Goal: Contribute content: Add original content to the website for others to see

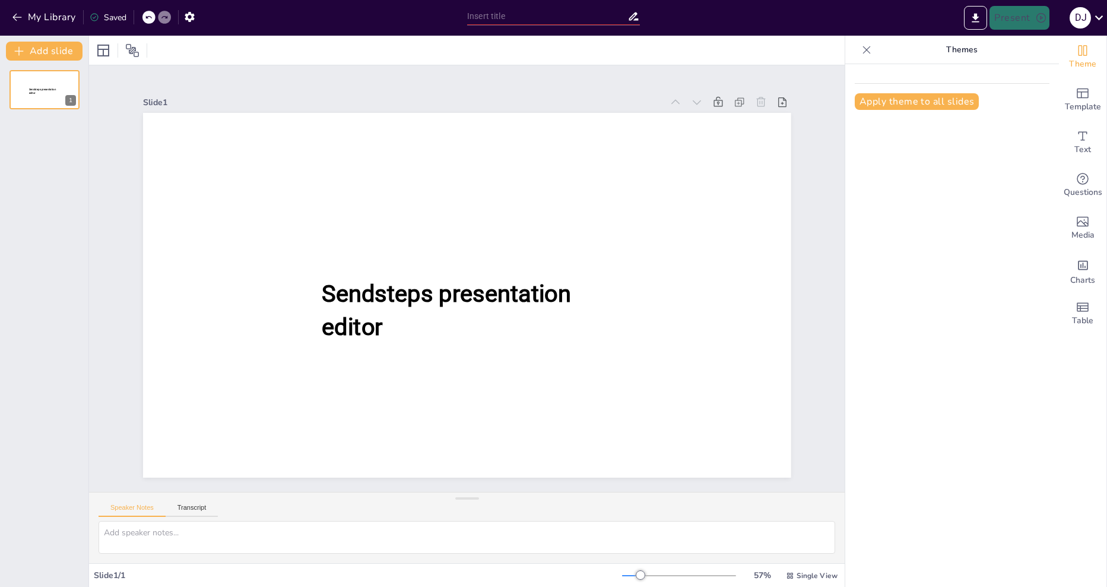
type input "New Sendsteps"
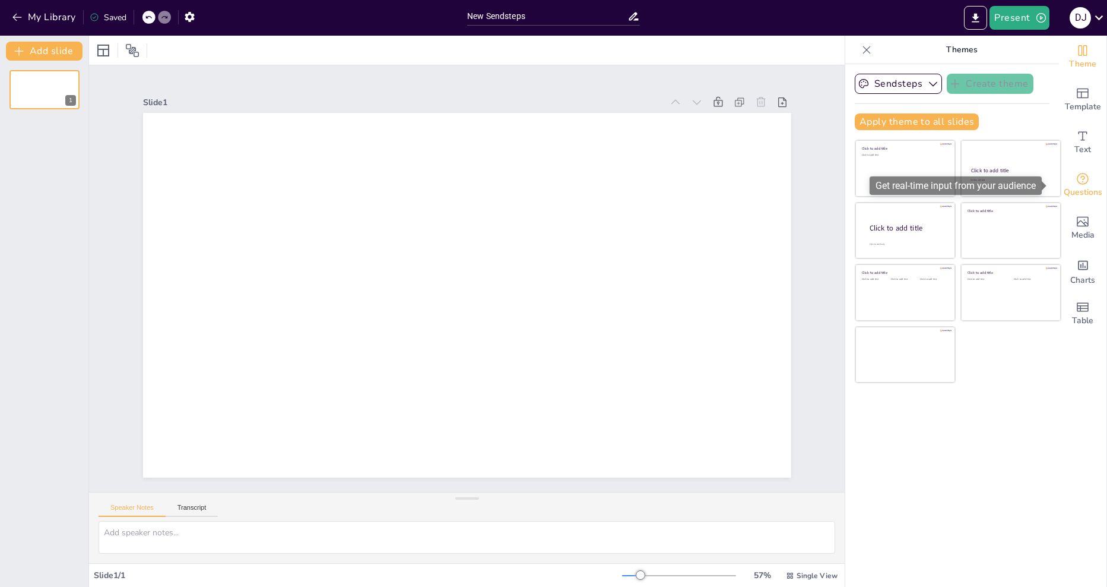
click at [1079, 185] on icon "Get real-time input from your audience" at bounding box center [1083, 179] width 14 height 14
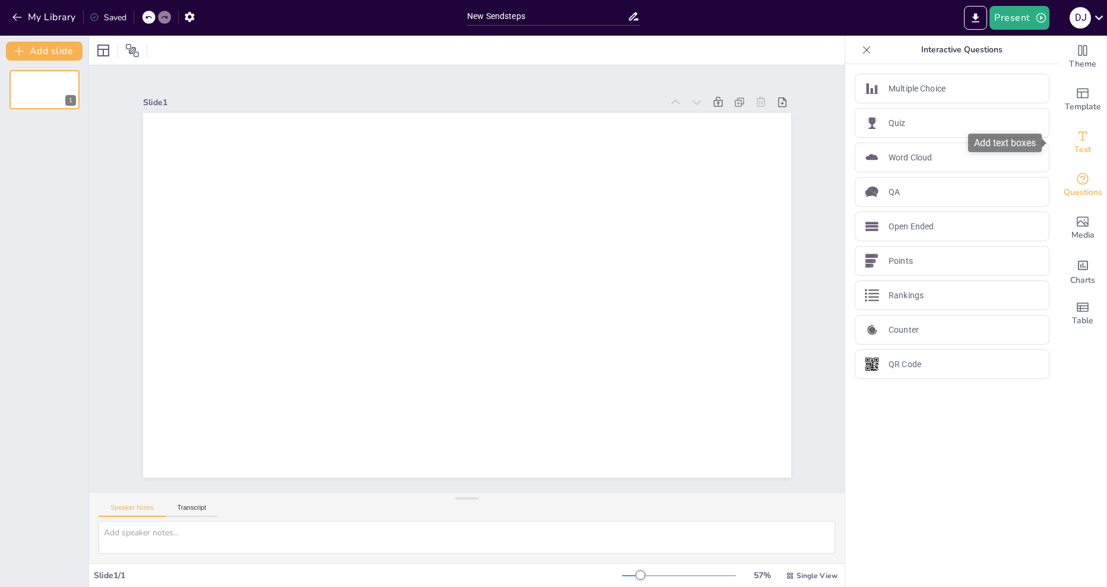
click at [1095, 151] on div "Text" at bounding box center [1082, 142] width 47 height 43
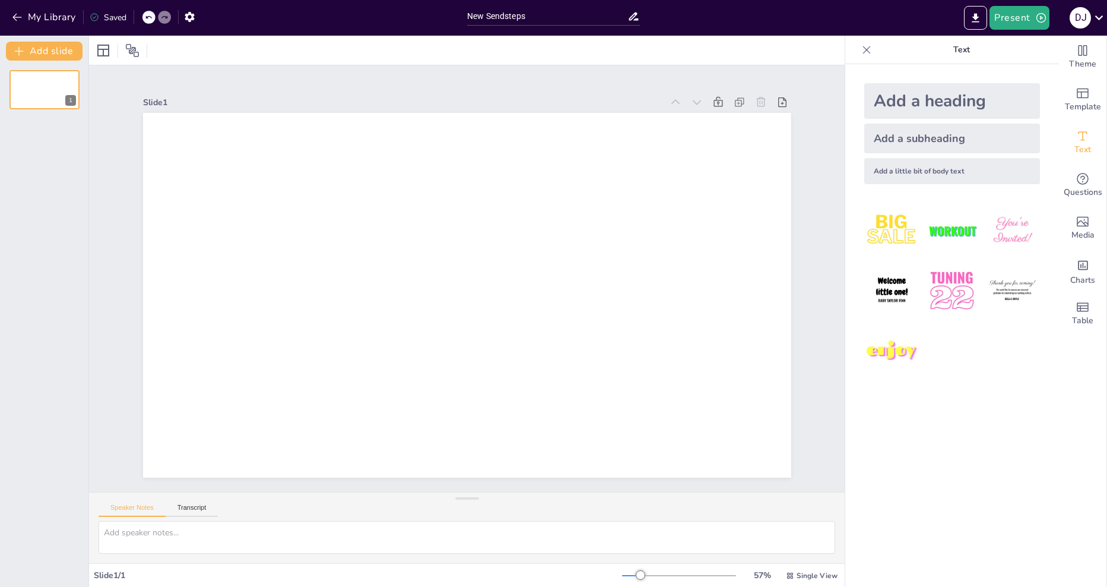
click at [904, 104] on div "Add a heading" at bounding box center [952, 101] width 176 height 36
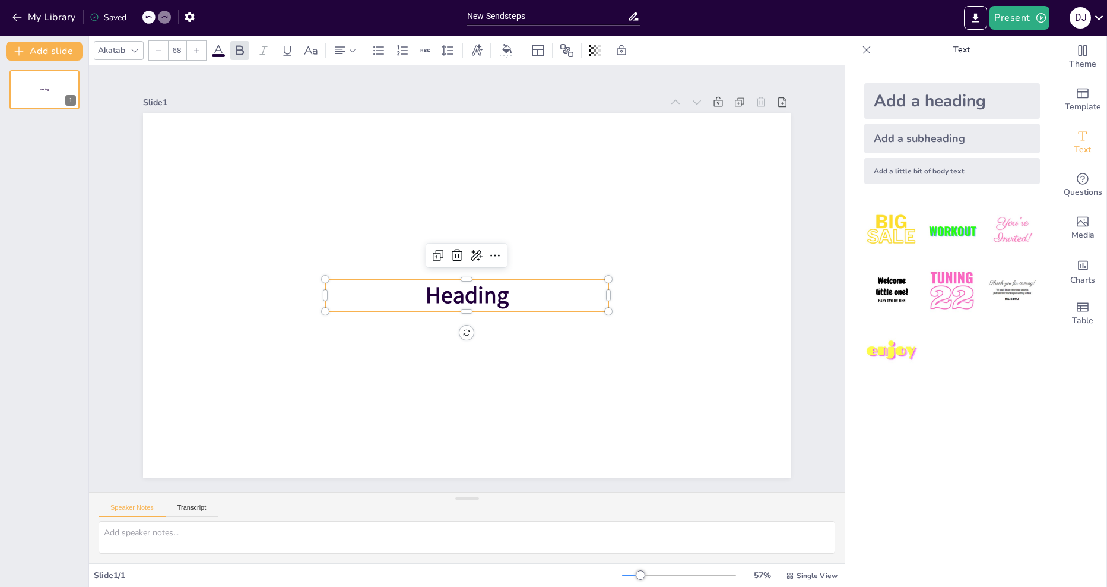
click at [442, 299] on span "Heading" at bounding box center [467, 295] width 83 height 31
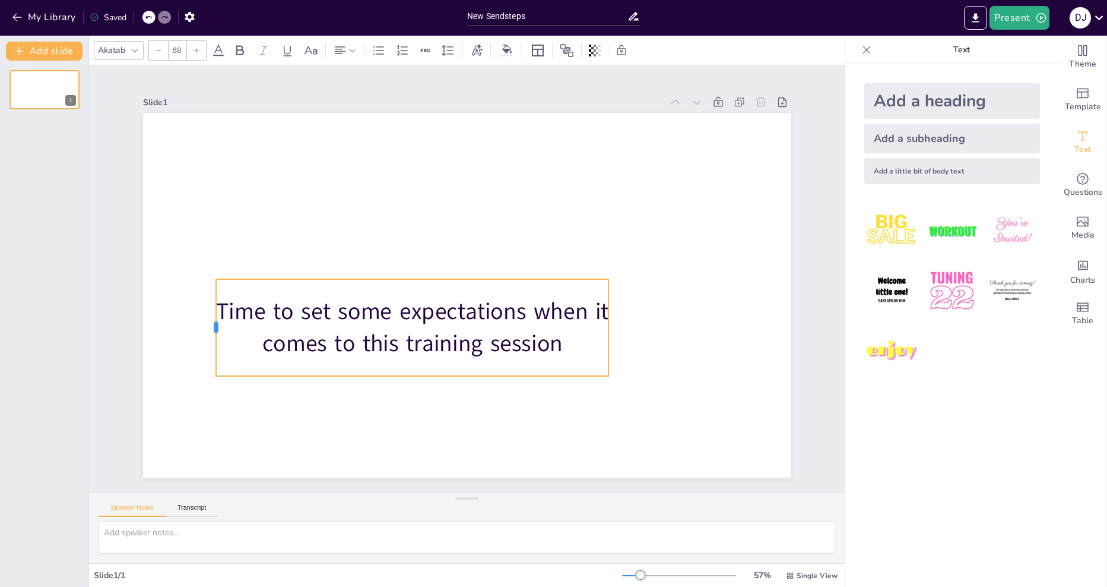
drag, startPoint x: 315, startPoint y: 321, endPoint x: 205, endPoint y: 321, distance: 109.2
click at [207, 321] on div at bounding box center [211, 327] width 9 height 97
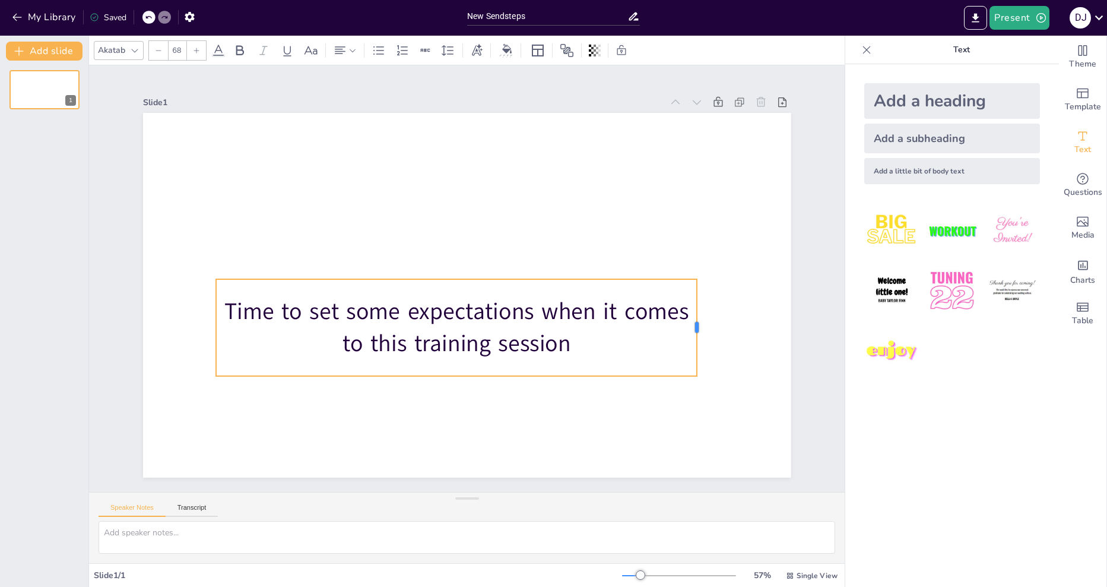
drag, startPoint x: 600, startPoint y: 324, endPoint x: 688, endPoint y: 318, distance: 88.6
click at [697, 318] on div at bounding box center [701, 327] width 9 height 97
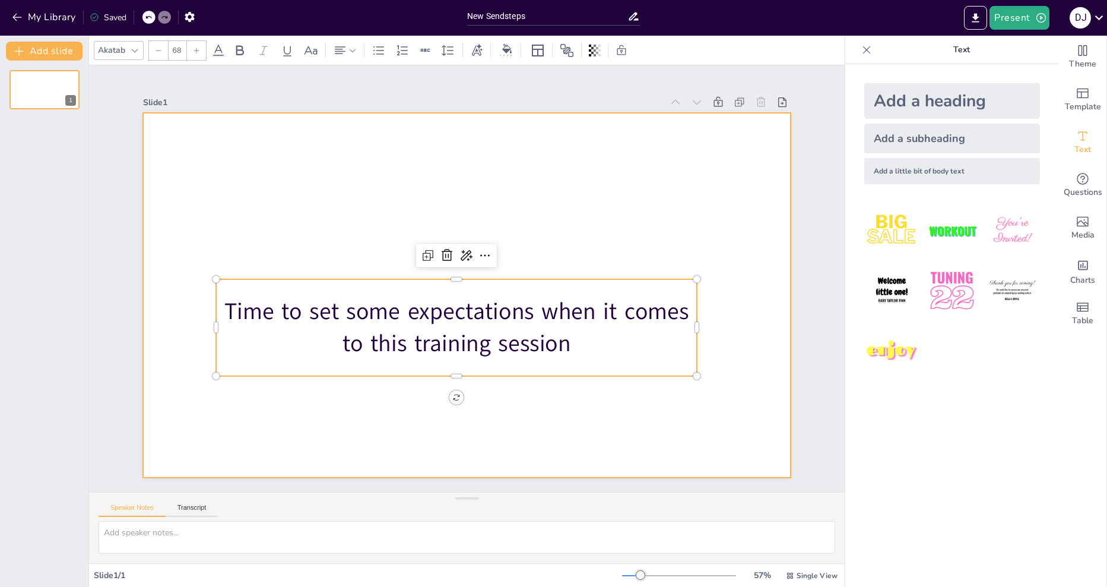
drag, startPoint x: 494, startPoint y: 238, endPoint x: 536, endPoint y: 212, distance: 49.6
click at [536, 212] on div "Time to set some expectations when it comes to this training session" at bounding box center [467, 295] width 648 height 364
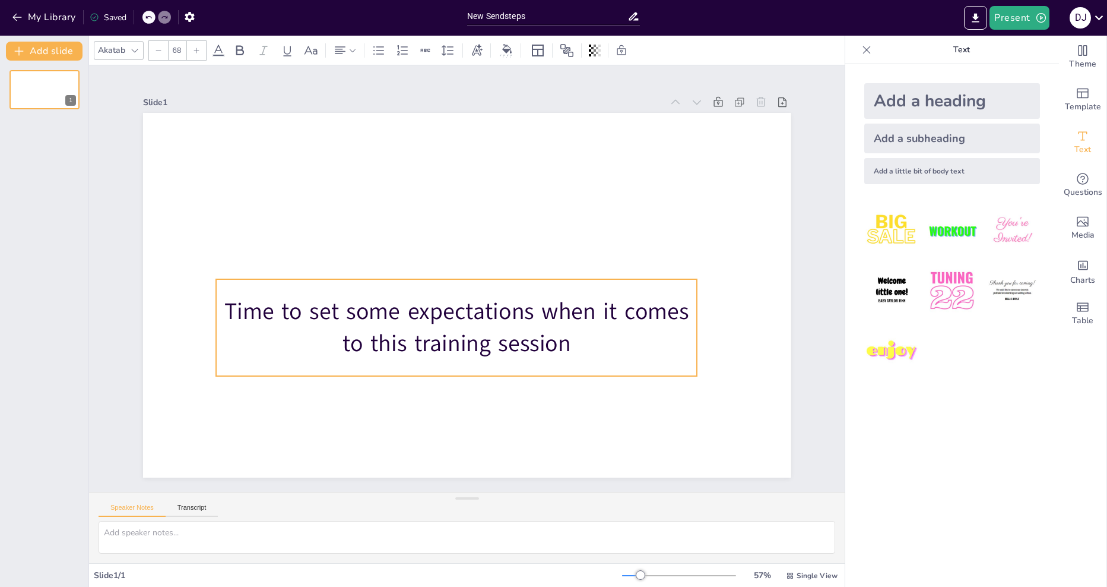
drag, startPoint x: 445, startPoint y: 389, endPoint x: 448, endPoint y: 436, distance: 47.0
click at [448, 436] on div "0 ° Time to set some expectations when it comes to this training session" at bounding box center [467, 295] width 648 height 364
click at [448, 393] on div "0 ° Time to set some expectations when it comes to this training session" at bounding box center [467, 295] width 648 height 364
drag, startPoint x: 556, startPoint y: 356, endPoint x: 569, endPoint y: 345, distance: 17.3
click at [569, 345] on div "Time to set some expectations when it comes to this training session" at bounding box center [456, 327] width 481 height 97
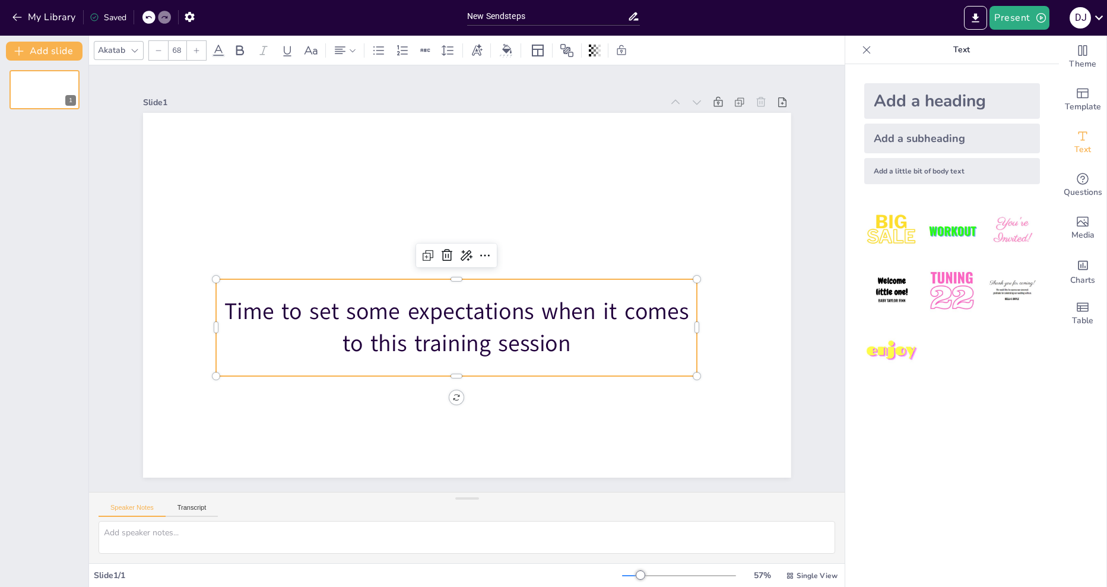
drag, startPoint x: 597, startPoint y: 423, endPoint x: 596, endPoint y: 397, distance: 26.1
click at [598, 422] on div at bounding box center [467, 295] width 648 height 364
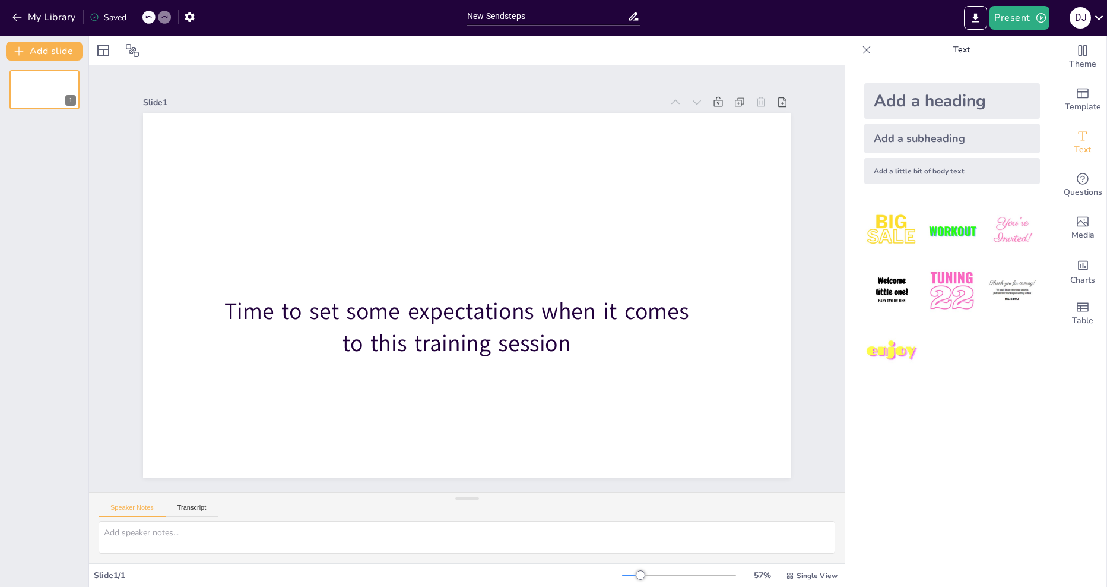
click at [585, 342] on p "Time to set some expectations when it comes to this training session" at bounding box center [456, 327] width 481 height 64
click at [641, 295] on p "Time to set some expectations when it comes to this training session" at bounding box center [456, 327] width 481 height 64
click at [565, 296] on p "Time to set some expectations when it comes to this training session" at bounding box center [456, 327] width 481 height 64
click at [519, 367] on div "Time to set some expectations when it comes to this training session" at bounding box center [456, 327] width 481 height 97
click at [522, 316] on p "Time to set some expectations when it comes to this training session" at bounding box center [456, 327] width 481 height 64
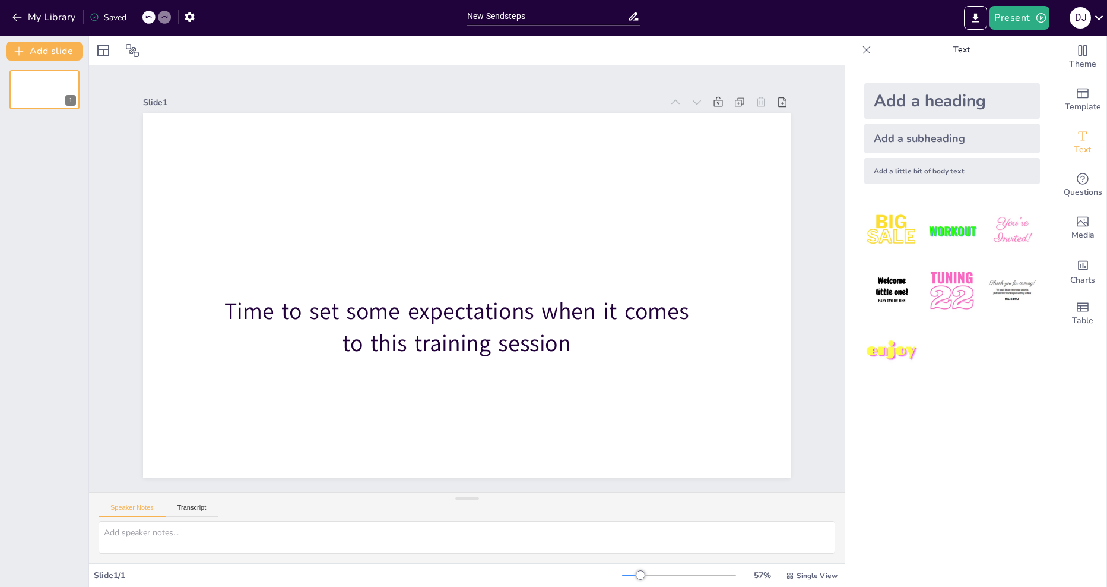
click at [445, 299] on p "Time to set some expectations when it comes to this training session" at bounding box center [456, 327] width 481 height 64
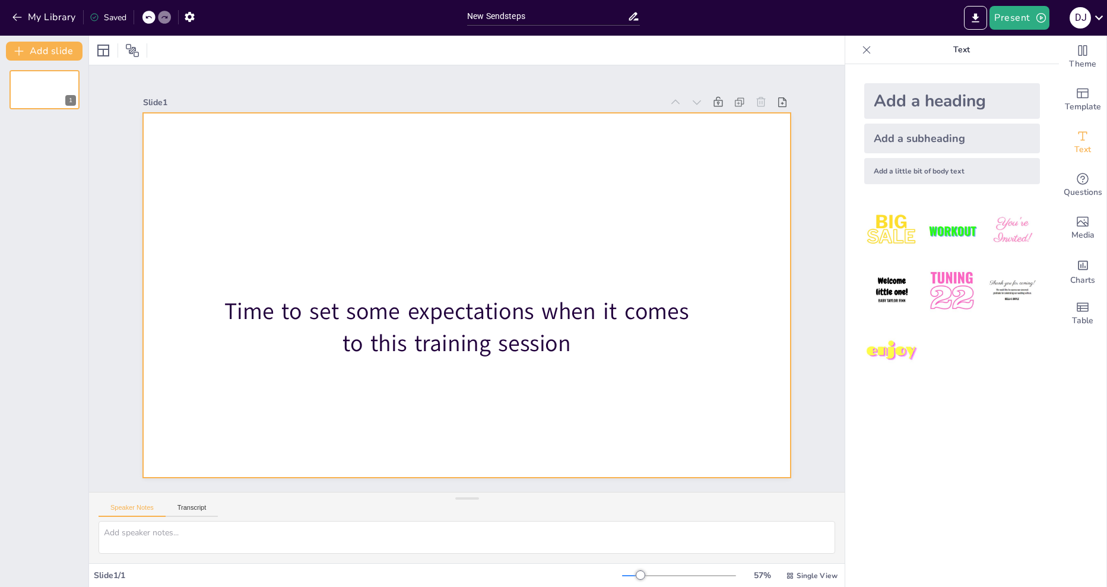
click at [595, 432] on div at bounding box center [467, 295] width 648 height 364
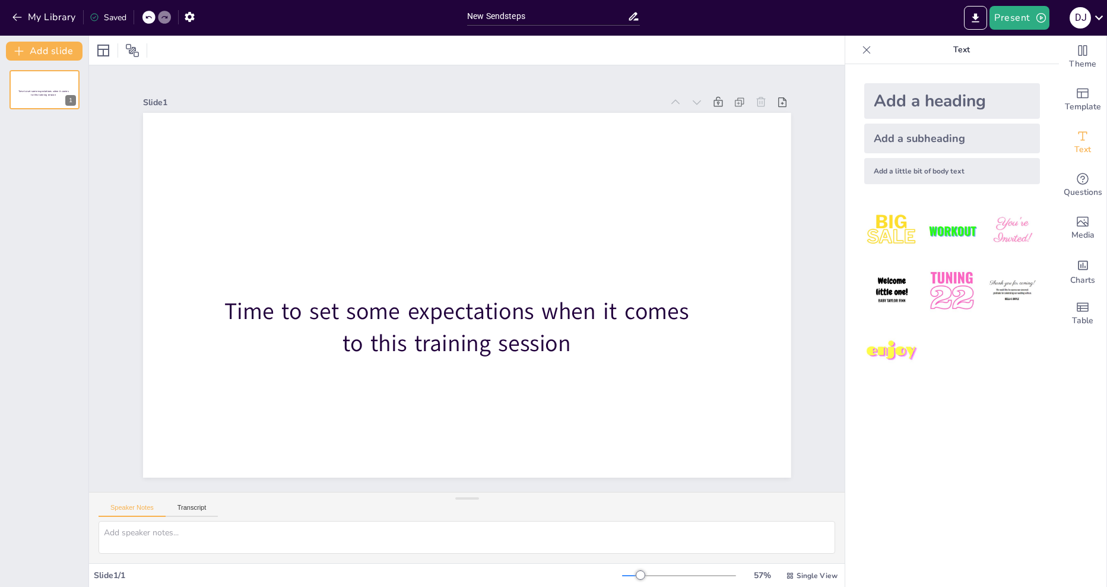
click at [732, 219] on div at bounding box center [467, 295] width 648 height 364
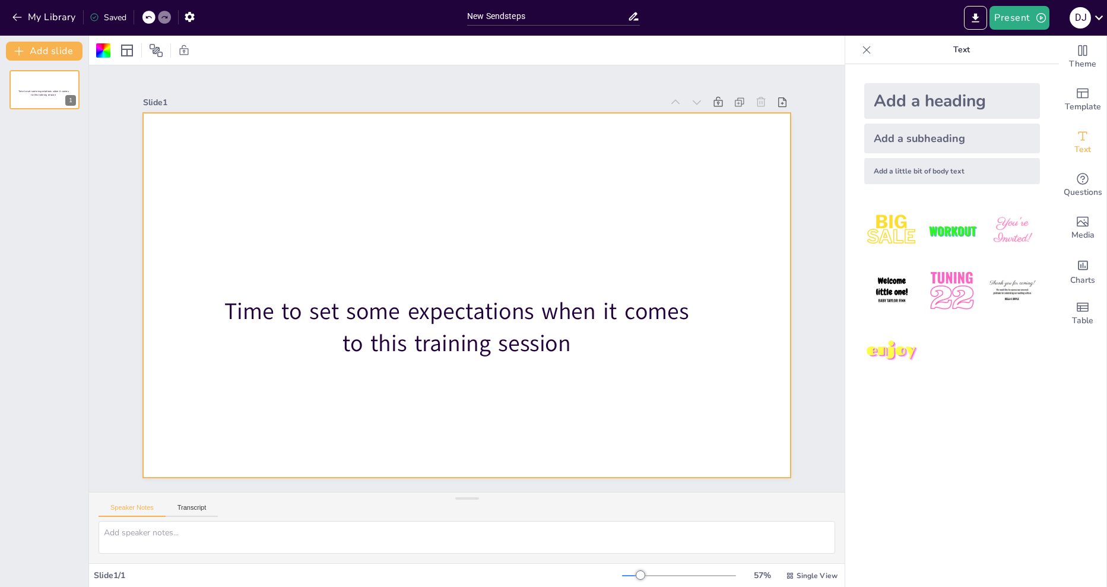
click at [477, 224] on div at bounding box center [467, 295] width 648 height 364
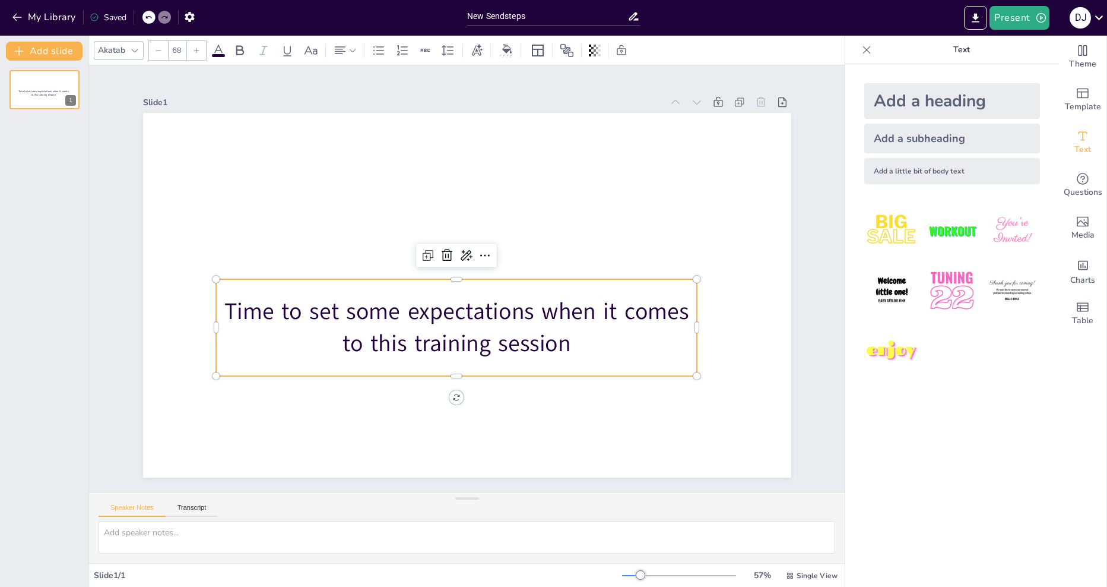
click at [480, 301] on p "Time to set some expectations when it comes to this training session" at bounding box center [456, 327] width 481 height 64
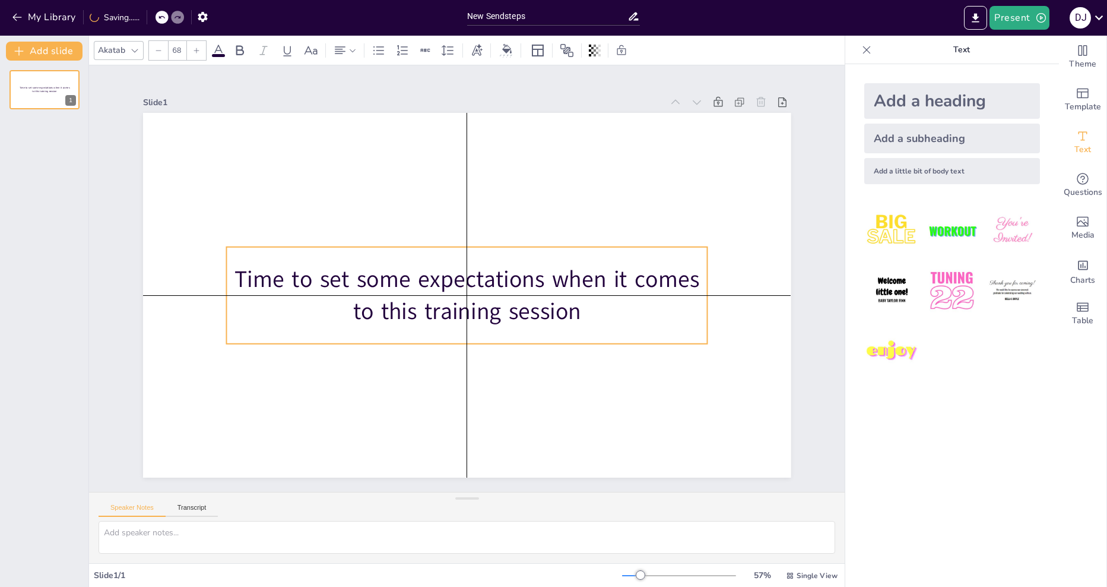
drag, startPoint x: 502, startPoint y: 279, endPoint x: 511, endPoint y: 251, distance: 29.3
click at [511, 251] on div "Time to set some expectations when it comes to this training session" at bounding box center [466, 295] width 481 height 97
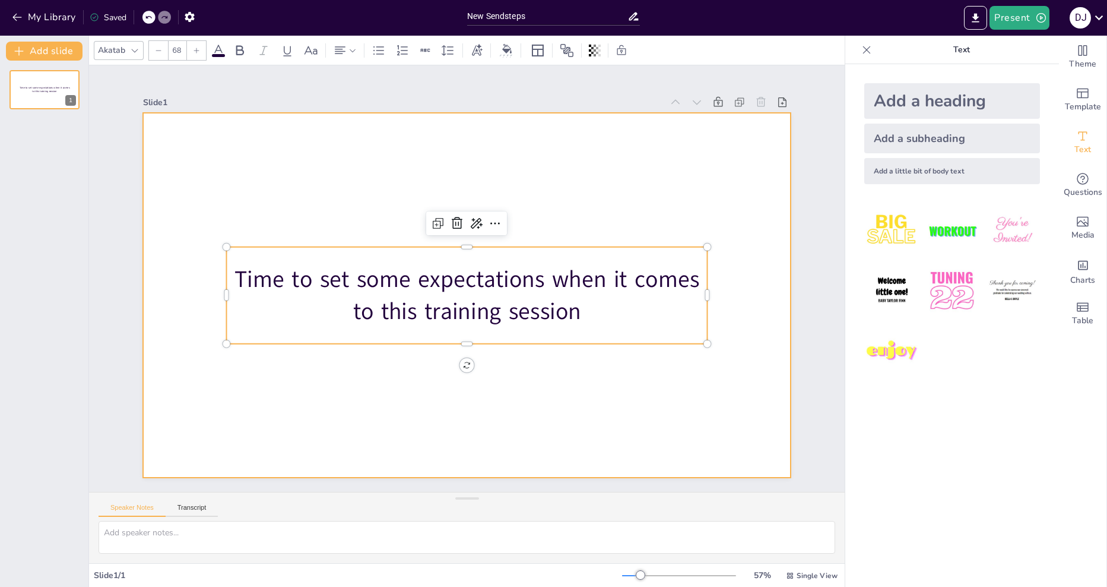
click at [525, 368] on div at bounding box center [467, 295] width 648 height 364
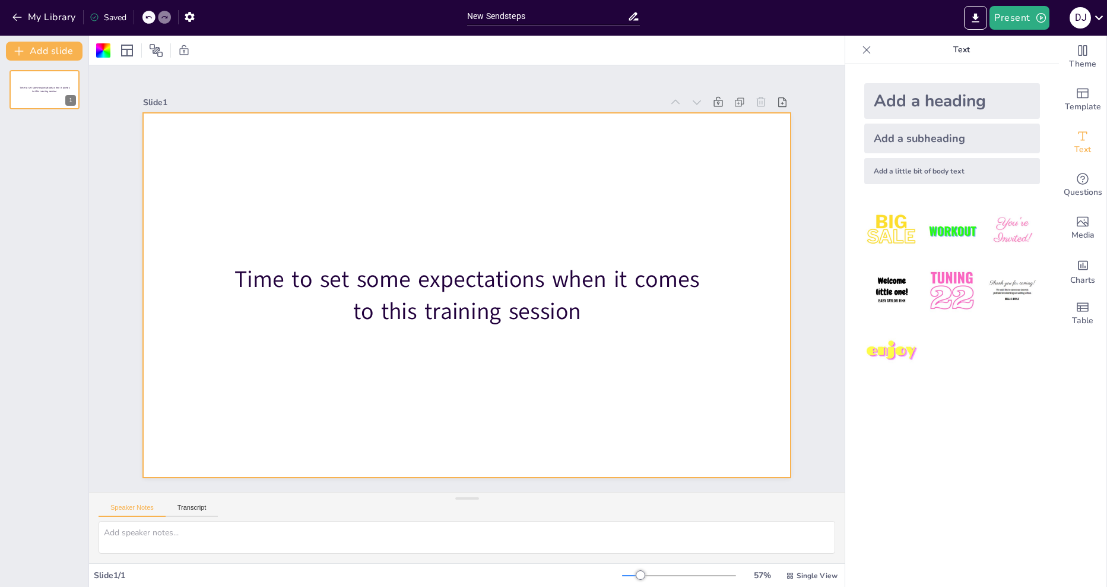
click at [5, 133] on div "Time to set some expectations when it comes to this training session 1" at bounding box center [44, 324] width 88 height 526
